Goal: Communication & Community: Connect with others

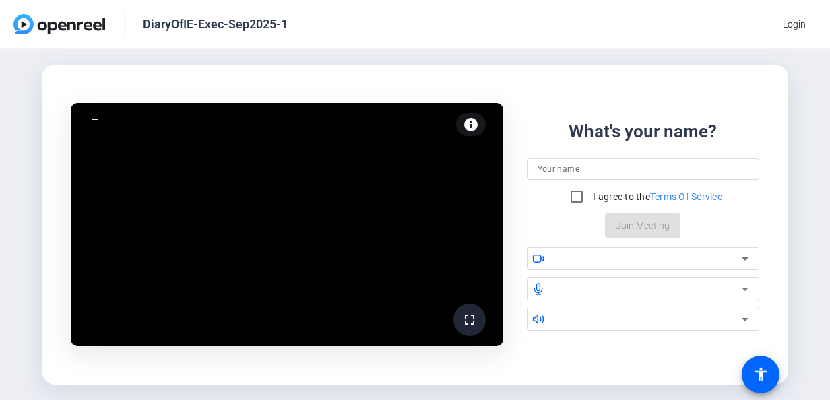
click at [596, 172] on input at bounding box center [642, 169] width 211 height 16
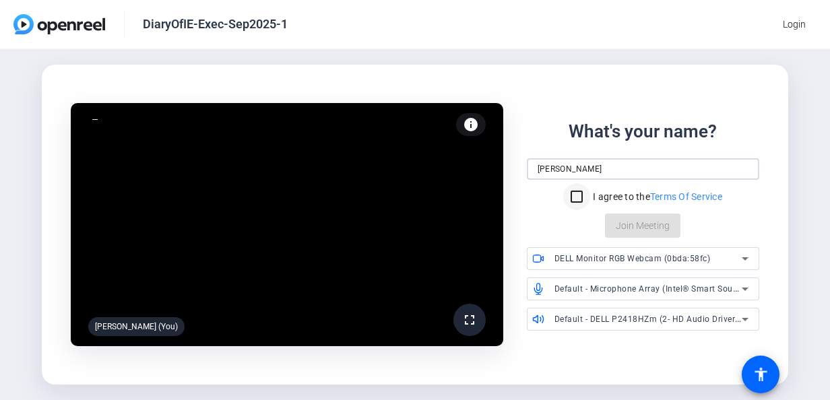
type input "[PERSON_NAME]"
click at [580, 199] on input "I agree to the Terms Of Service" at bounding box center [576, 196] width 27 height 27
checkbox input "true"
click at [640, 216] on span at bounding box center [642, 225] width 75 height 32
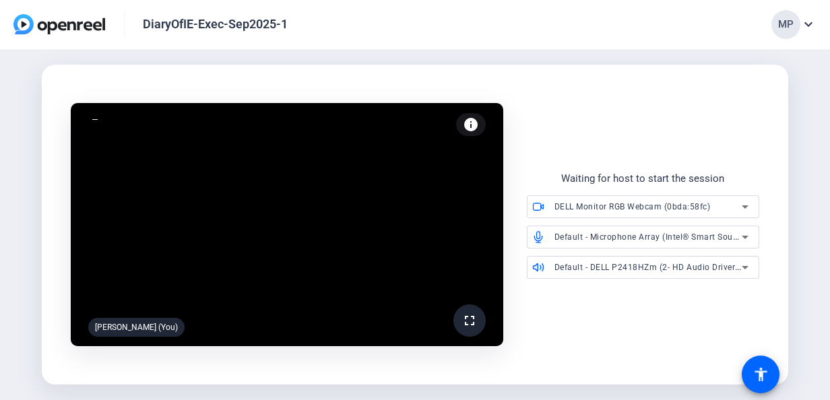
click at [813, 33] on div "MP expand_more" at bounding box center [793, 24] width 45 height 29
click at [755, 82] on span "Logout" at bounding box center [773, 84] width 65 height 16
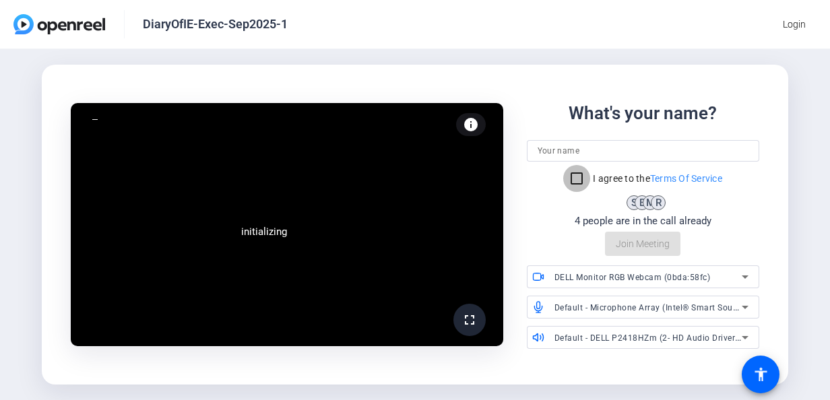
click at [580, 182] on input "I agree to the Terms Of Service" at bounding box center [576, 178] width 27 height 27
checkbox input "true"
click at [586, 156] on input at bounding box center [642, 151] width 211 height 16
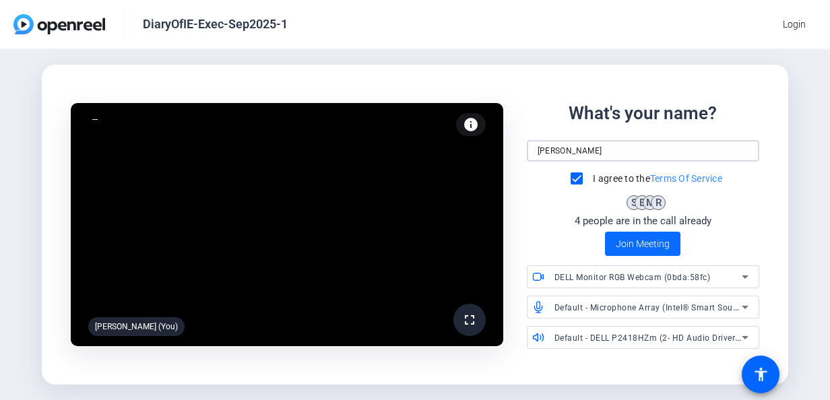
type input "[PERSON_NAME]"
click at [638, 244] on span "Join Meeting" at bounding box center [642, 244] width 54 height 14
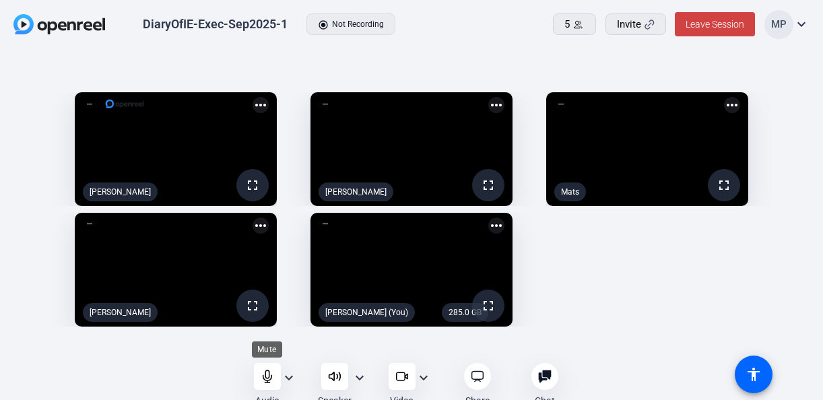
click at [265, 378] on icon at bounding box center [267, 376] width 13 height 13
click at [404, 380] on icon at bounding box center [400, 377] width 9 height 8
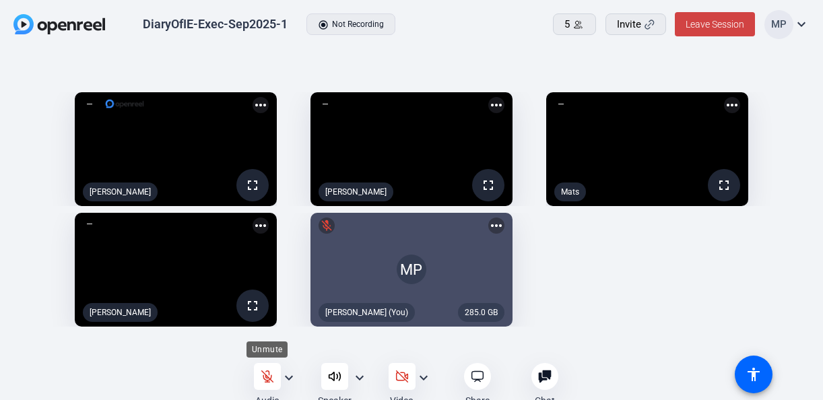
click at [276, 380] on div at bounding box center [267, 376] width 27 height 27
click at [407, 374] on icon at bounding box center [401, 376] width 13 height 13
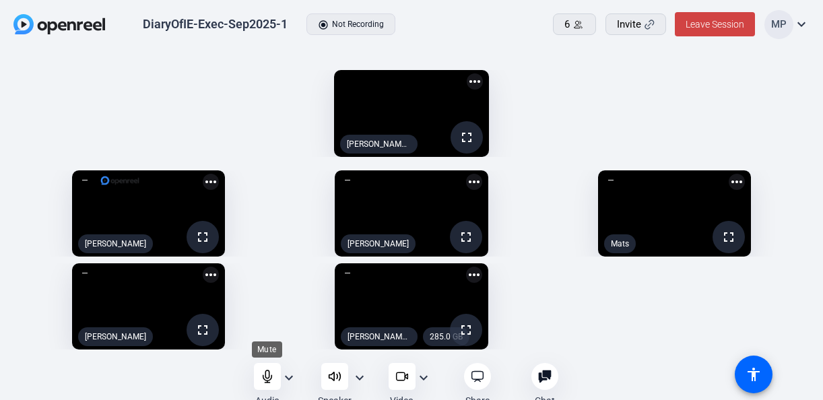
click at [274, 382] on div at bounding box center [267, 376] width 27 height 27
click at [402, 386] on div at bounding box center [401, 376] width 27 height 27
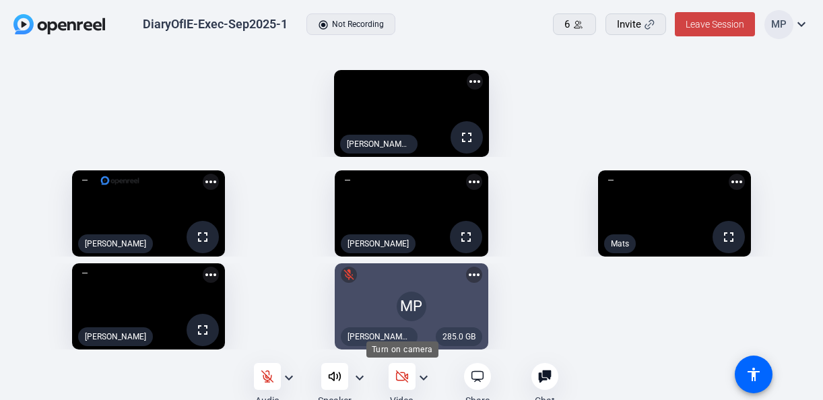
click at [405, 379] on icon at bounding box center [401, 376] width 13 height 13
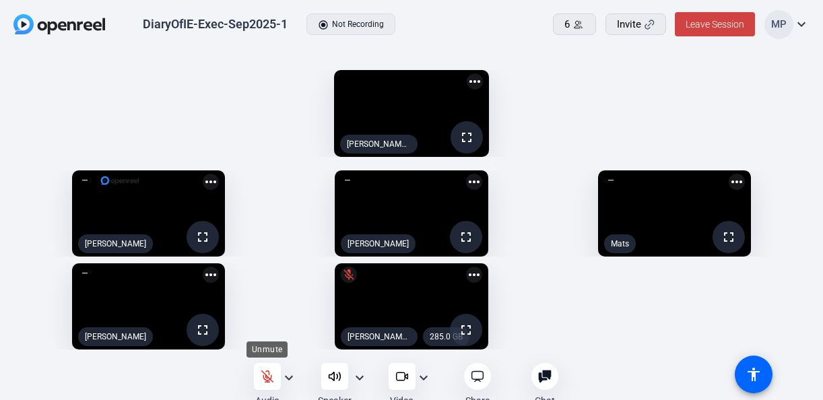
click at [265, 376] on icon at bounding box center [266, 376] width 11 height 11
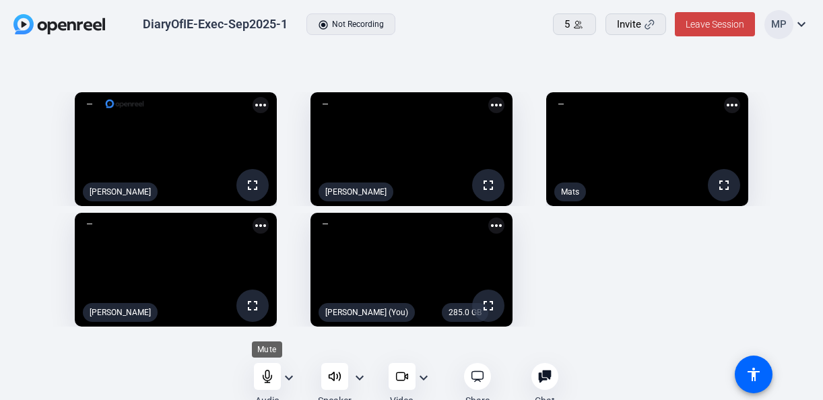
click at [264, 380] on icon at bounding box center [267, 376] width 13 height 13
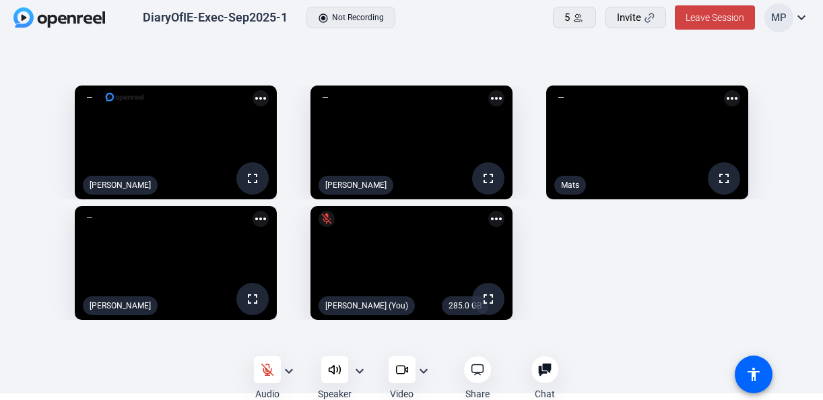
scroll to position [9, 0]
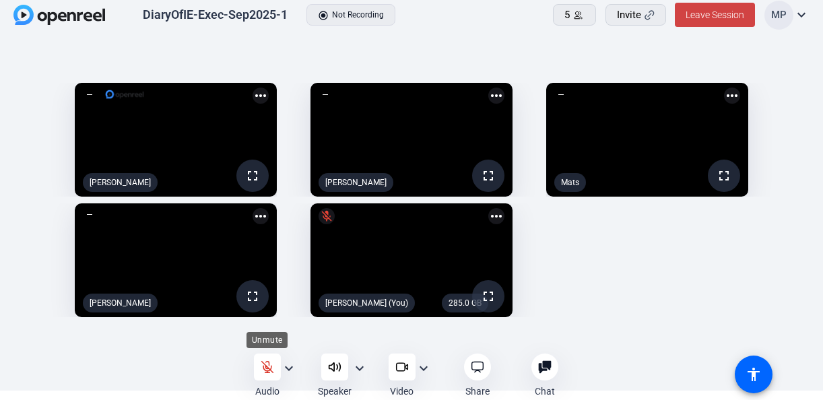
click at [265, 367] on icon at bounding box center [266, 367] width 11 height 11
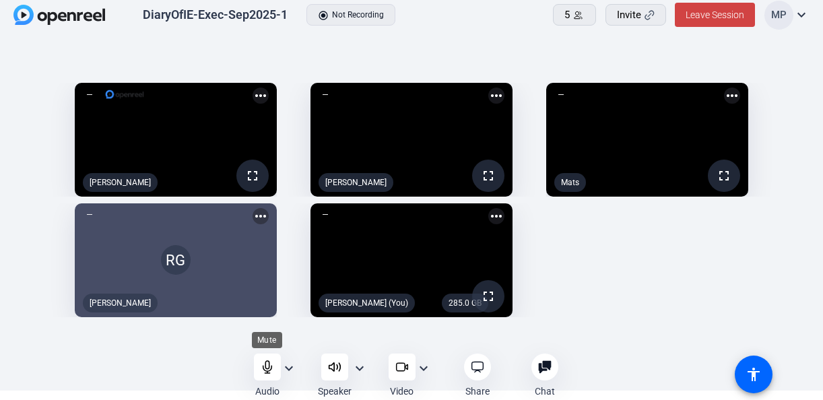
click at [265, 367] on icon at bounding box center [267, 367] width 9 height 12
click at [265, 367] on icon at bounding box center [266, 367] width 11 height 11
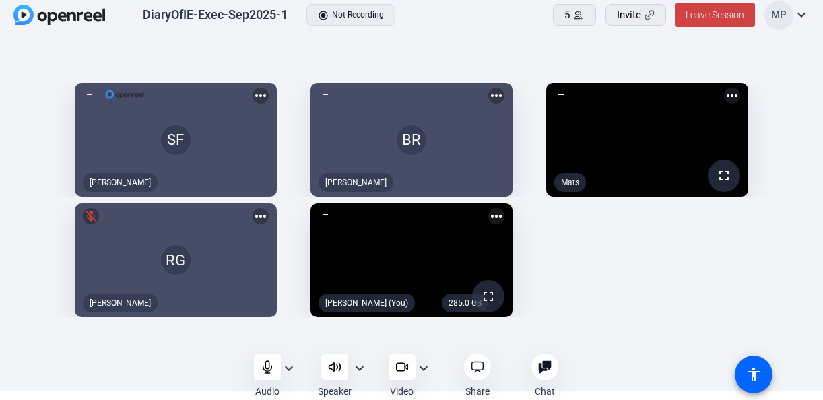
drag, startPoint x: 465, startPoint y: 250, endPoint x: 477, endPoint y: 121, distance: 130.5
click at [477, 121] on div "SF [PERSON_NAME] more_horiz BR [PERSON_NAME] more_horiz fullscreen Mats more_ho…" at bounding box center [411, 200] width 796 height 248
click at [740, 88] on mat-icon "more_horiz" at bounding box center [732, 96] width 16 height 16
click at [747, 96] on span "Pin to screen" at bounding box center [741, 94] width 54 height 16
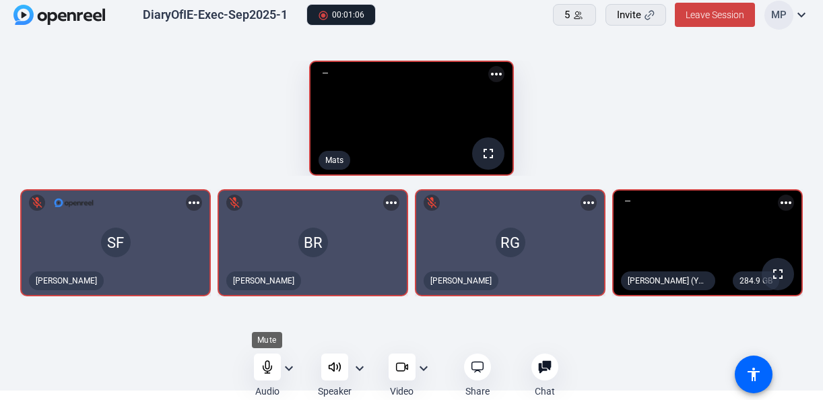
click at [263, 372] on icon at bounding box center [267, 366] width 13 height 13
click at [264, 362] on icon at bounding box center [267, 366] width 13 height 13
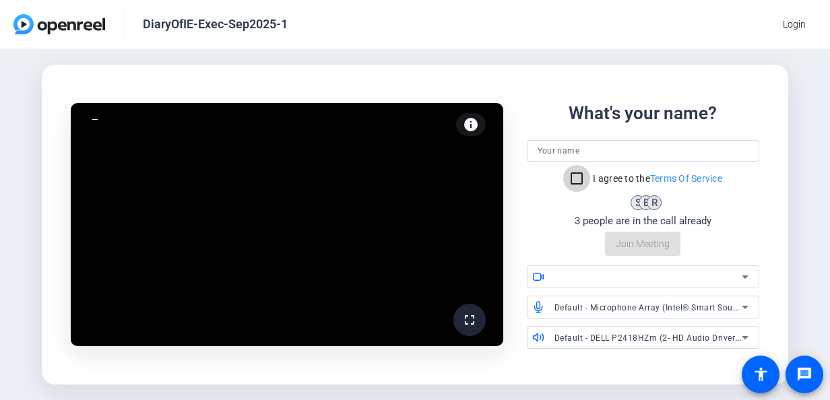
click at [580, 182] on input "I agree to the Terms Of Service" at bounding box center [576, 178] width 27 height 27
checkbox input "true"
click at [584, 151] on input at bounding box center [642, 151] width 211 height 16
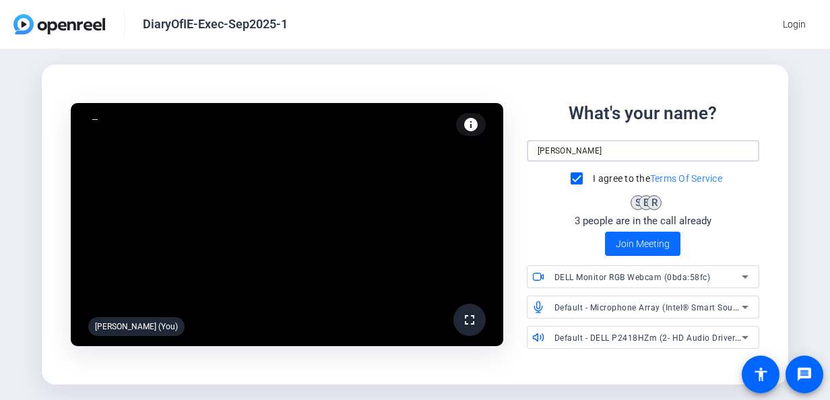
type input "[PERSON_NAME]"
click at [637, 238] on span "Join Meeting" at bounding box center [642, 244] width 54 height 14
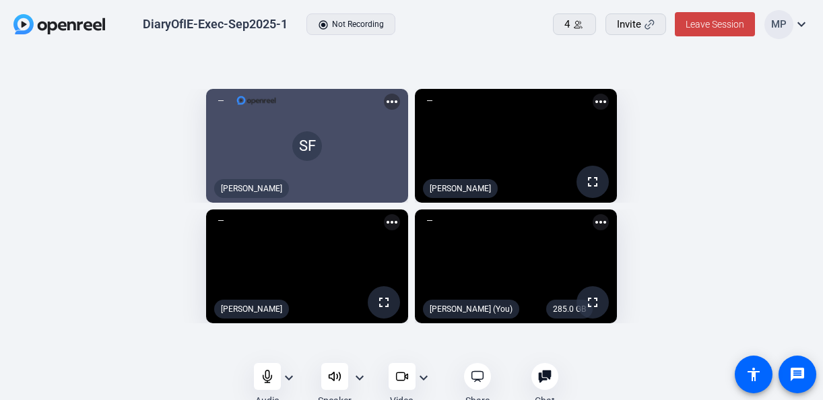
scroll to position [9, 0]
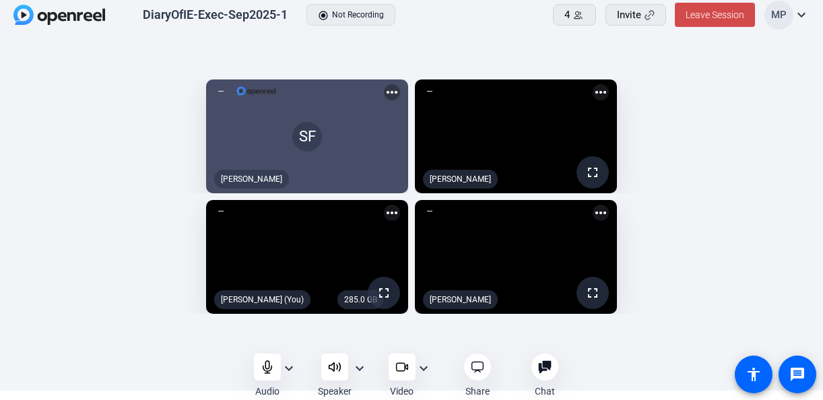
click at [735, 14] on span "Leave Session" at bounding box center [714, 14] width 59 height 11
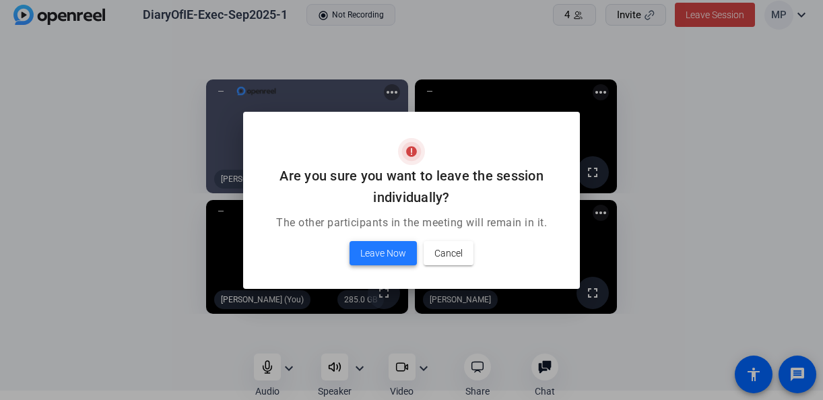
click at [360, 250] on span at bounding box center [382, 253] width 67 height 32
